Goal: Communication & Community: Answer question/provide support

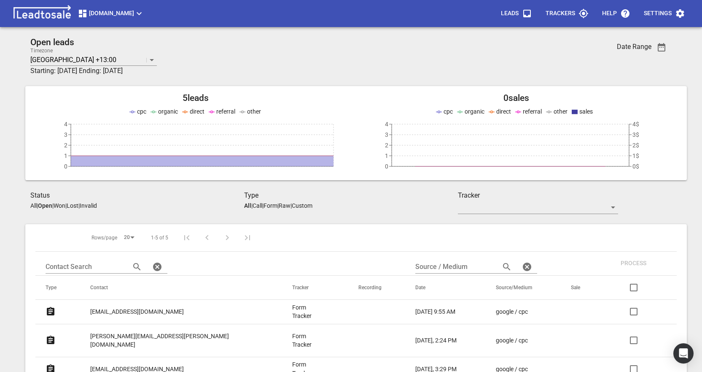
scroll to position [42, 0]
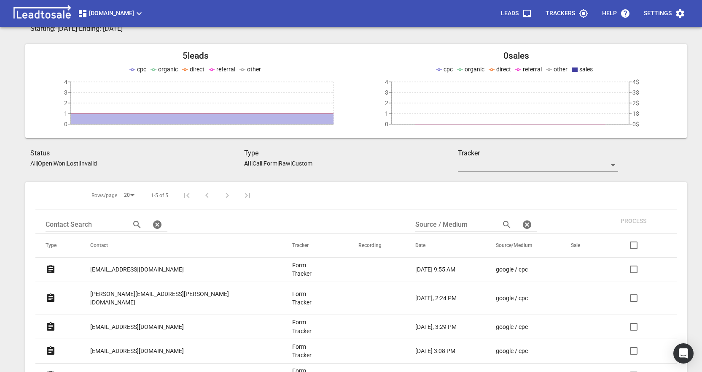
click at [143, 269] on p "[EMAIL_ADDRESS][DOMAIN_NAME]" at bounding box center [137, 269] width 94 height 9
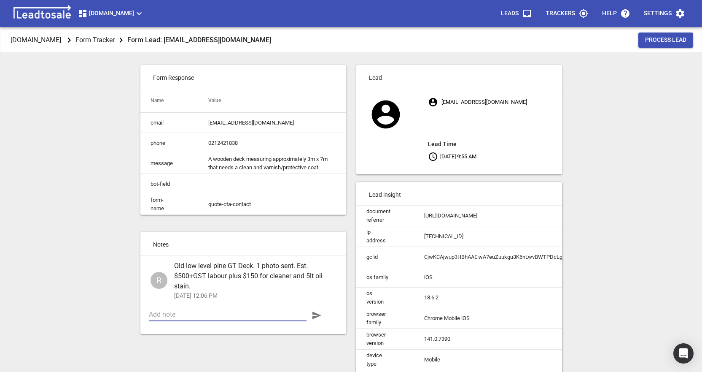
click at [246, 317] on textarea at bounding box center [228, 314] width 158 height 8
type textarea "Q"
type textarea "Qu"
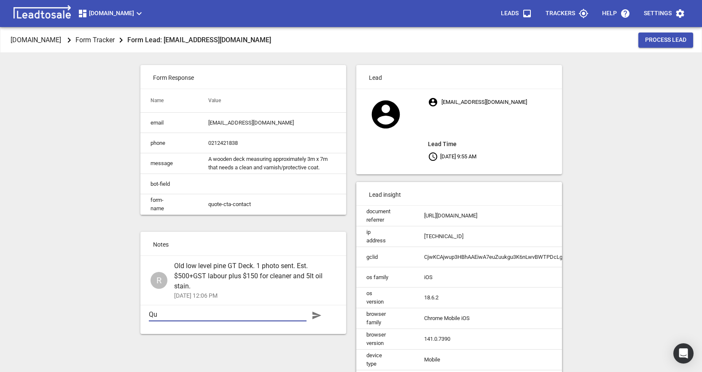
type textarea "Quo"
type textarea "Quot"
type textarea "Quote"
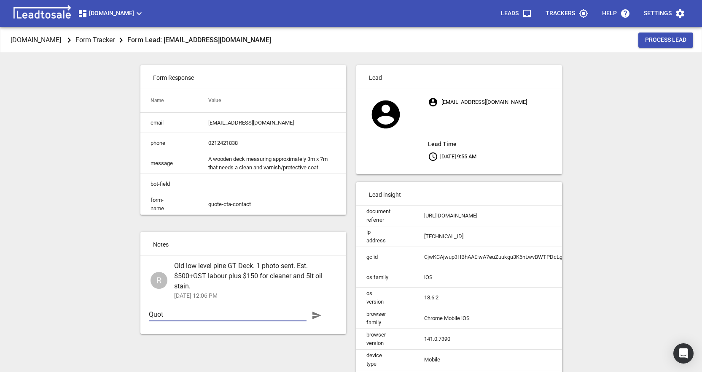
type textarea "Quote"
type textarea "Quote t"
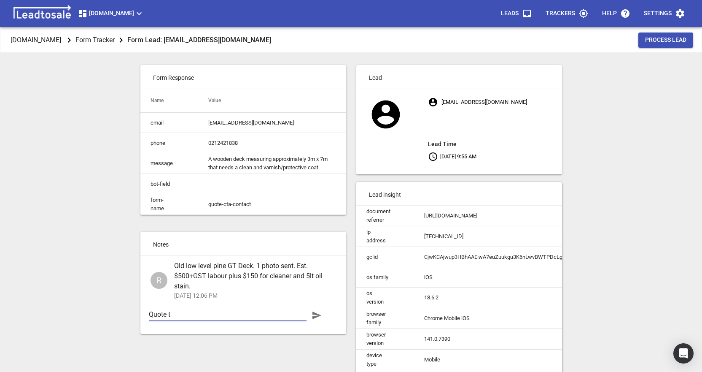
type textarea "Quote to"
type textarea "Quote to r"
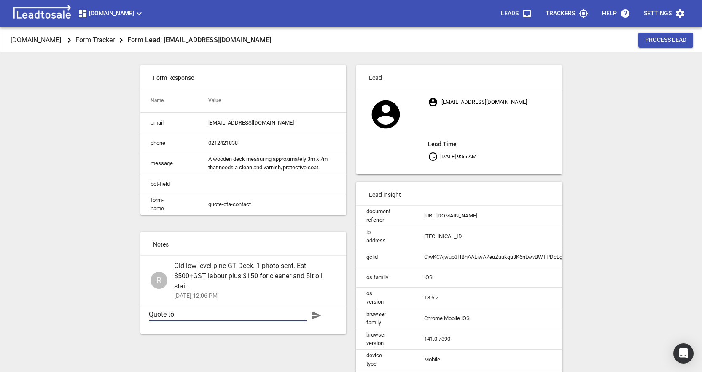
type textarea "Quote to r"
type textarea "Quote to re"
type textarea "Quote to rep"
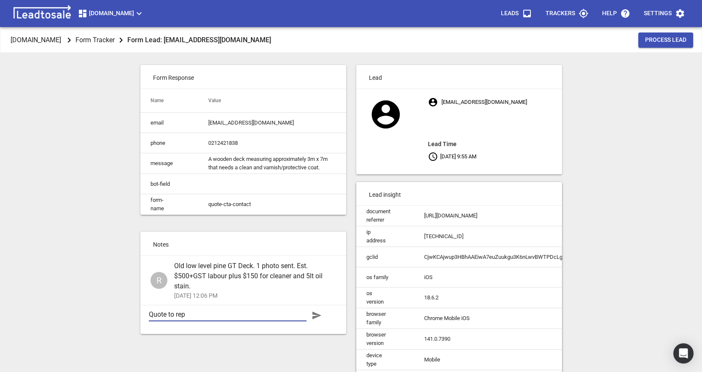
type textarea "Quote to repl"
type textarea "Quote to repla"
type textarea "Quote to replac"
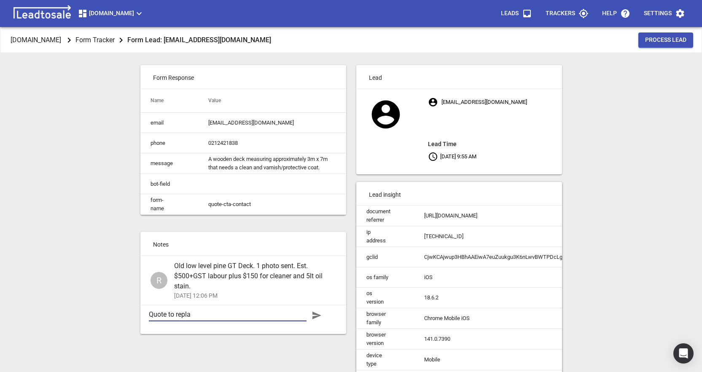
type textarea "Quote to replac"
type textarea "Quote to replace"
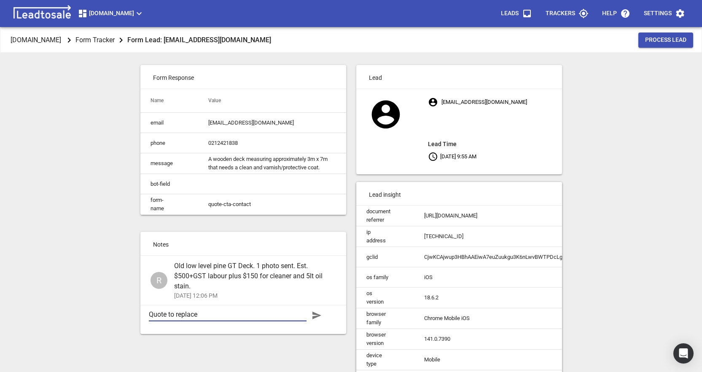
type textarea "Quote to replace d"
type textarea "Quote to replace de"
type textarea "Quote to replace dec"
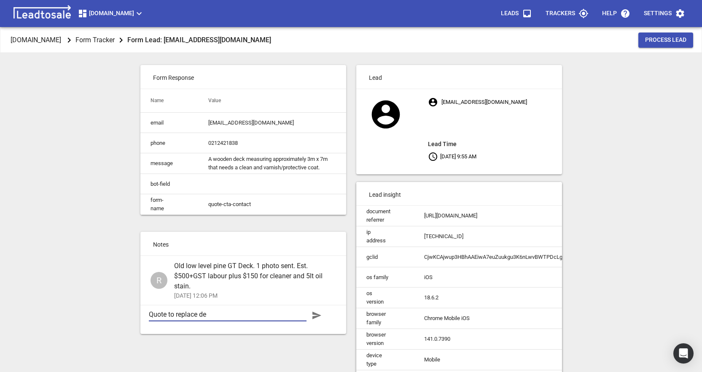
type textarea "Quote to replace dec"
type textarea "Quote to replace deck"
type textarea "Quote to replace decki"
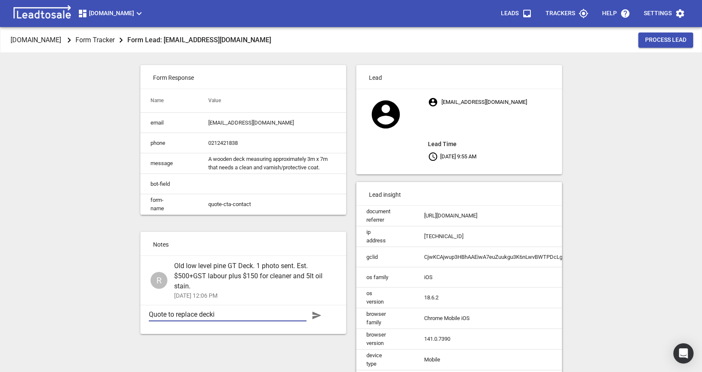
type textarea "Quote to replace deckin"
type textarea "Quote to replace decking"
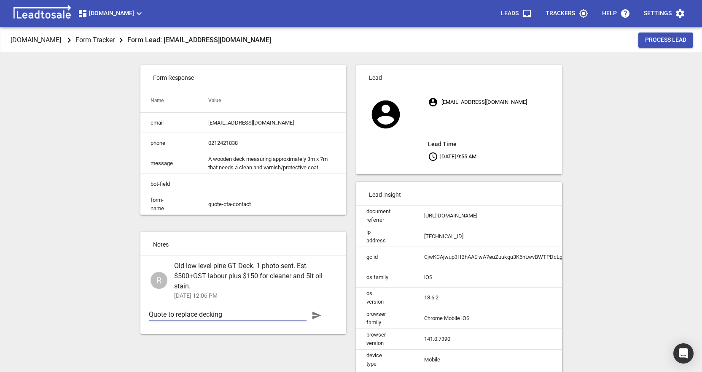
type textarea "Quote to replace decking"
type textarea "Quote to replace decking s"
type textarea "Quote to replace decking se"
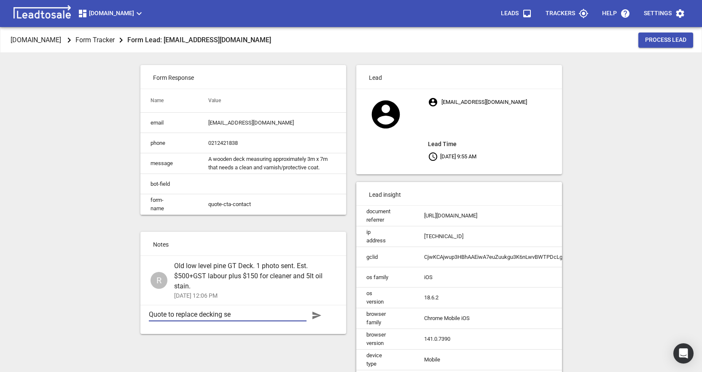
type textarea "Quote to replace decking sen"
type textarea "Quote to replace decking sent"
click at [317, 319] on icon "button" at bounding box center [317, 315] width 9 height 8
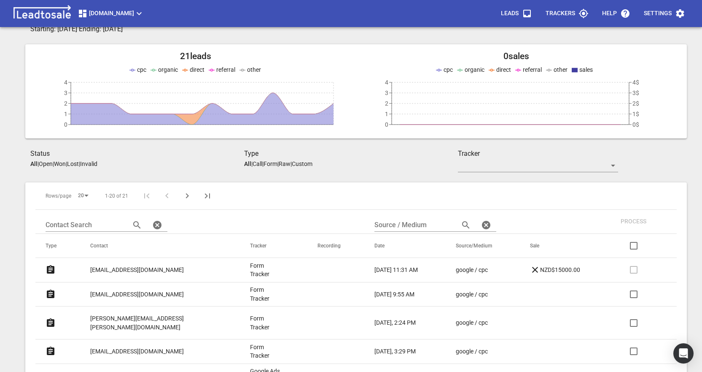
scroll to position [42, 0]
click at [49, 163] on p "Open" at bounding box center [46, 163] width 14 height 7
